Goal: Task Accomplishment & Management: Manage account settings

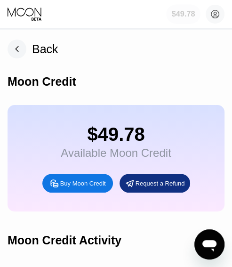
click at [185, 21] on div "$49.78" at bounding box center [183, 14] width 34 height 19
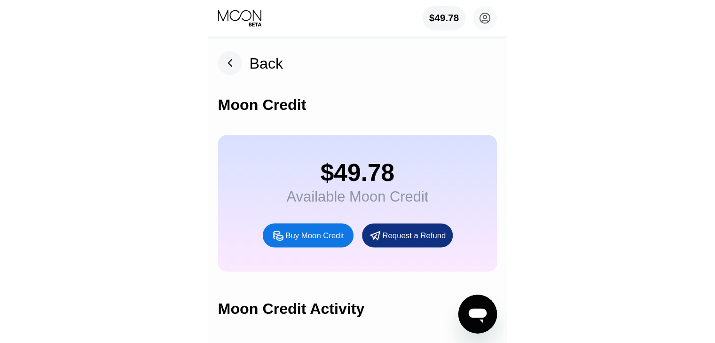
scroll to position [40, 0]
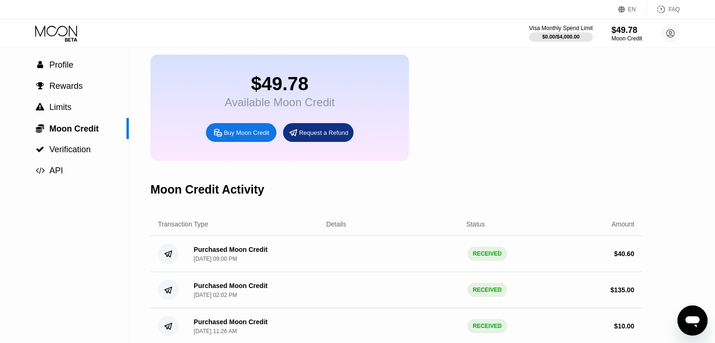
click at [67, 34] on icon at bounding box center [57, 33] width 44 height 16
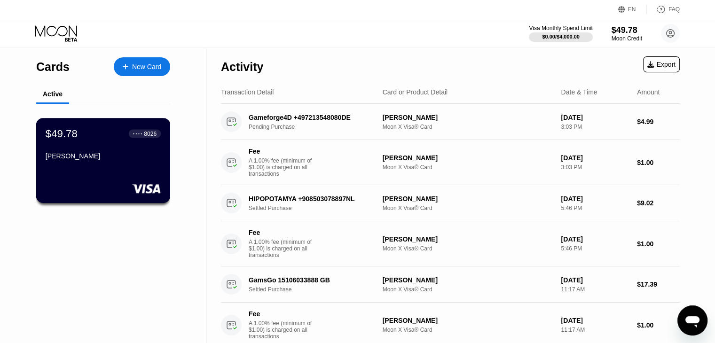
click at [102, 140] on div "$49.78 ● ● ● ● 8026" at bounding box center [103, 133] width 115 height 12
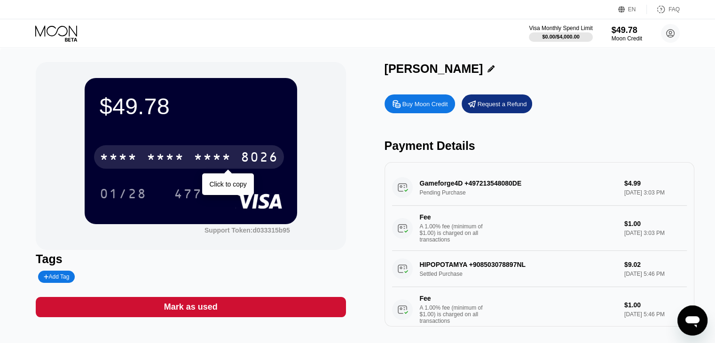
click at [224, 151] on div "* * * * * * * * * * * * 8026" at bounding box center [189, 157] width 190 height 24
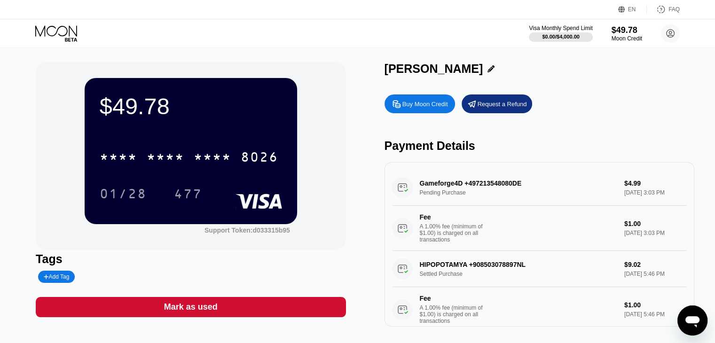
click at [445, 48] on div "$49.78 * * * * * * * * * * * * 8026 01/28 477 Support Token: d033315b95 Tags Ad…" at bounding box center [357, 199] width 715 height 302
click at [446, 60] on div "$49.78 * * * * * * * * * * * * 8026 01/28 477 Support Token: d033315b95 Tags Ad…" at bounding box center [357, 199] width 715 height 302
click at [475, 67] on div "[PERSON_NAME]" at bounding box center [434, 69] width 99 height 14
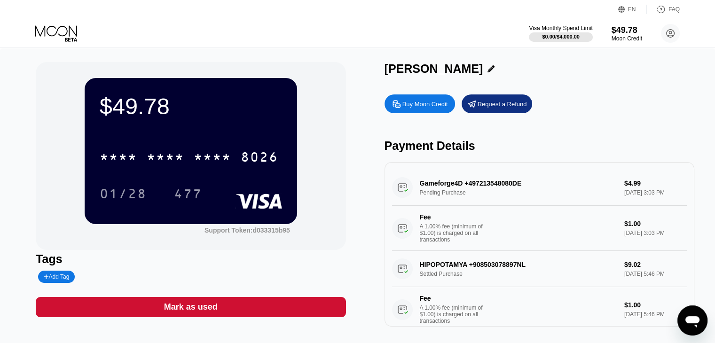
click at [475, 67] on div "[PERSON_NAME]" at bounding box center [434, 69] width 99 height 14
copy div "[PERSON_NAME]"
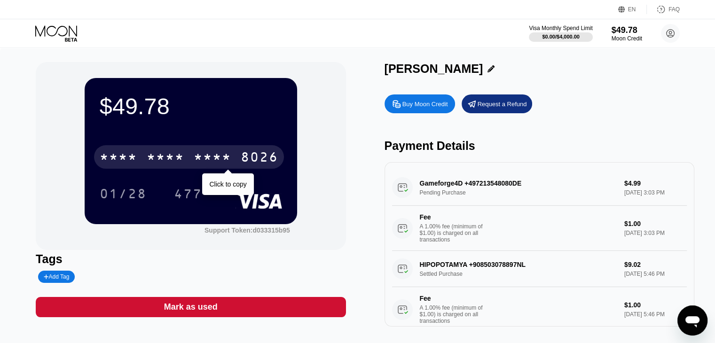
click at [232, 164] on div "* * * * * * * * * * * * 8026" at bounding box center [189, 157] width 190 height 24
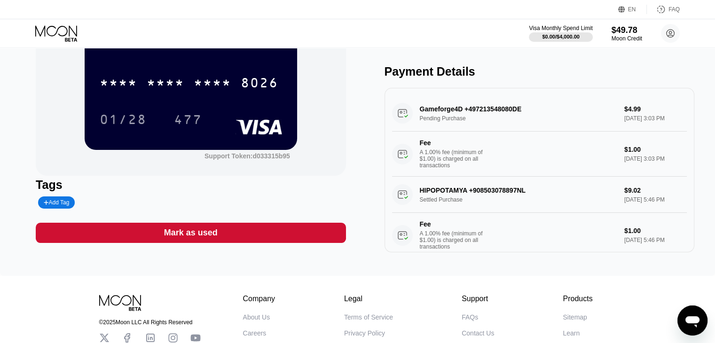
scroll to position [79, 0]
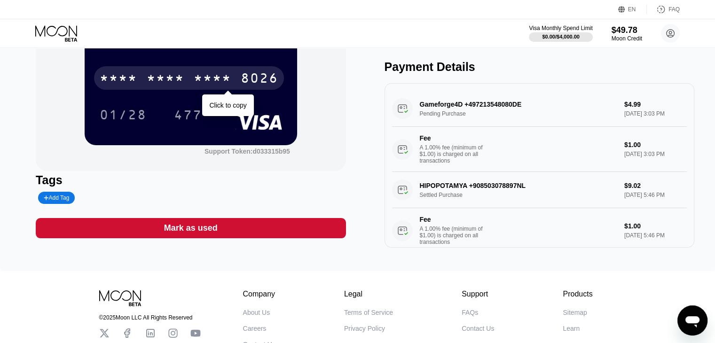
click at [204, 87] on div "* * * *" at bounding box center [213, 79] width 38 height 15
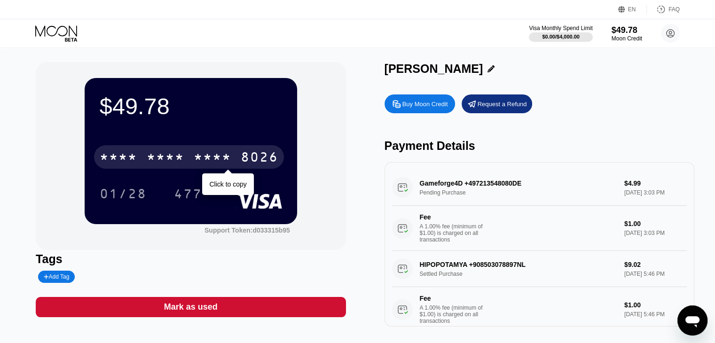
click at [267, 161] on div "8026" at bounding box center [260, 158] width 38 height 15
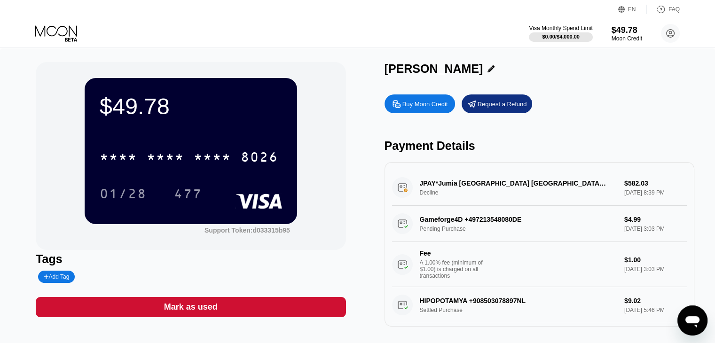
click at [238, 135] on div "Buy Moon Credit Request a Refund Payment Details JPAY*Jumia Maroc Casablanca MA…" at bounding box center [540, 208] width 310 height 237
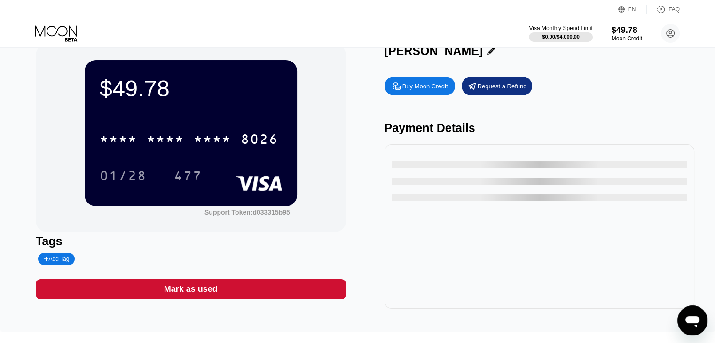
scroll to position [18, 0]
